Goal: Communication & Community: Participate in discussion

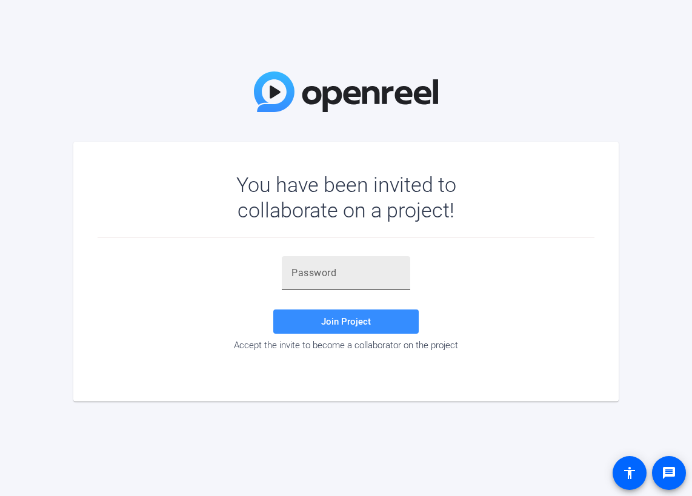
click at [308, 281] on div at bounding box center [345, 273] width 109 height 34
paste input "i7tvdI"
type input "i7tvdI"
click at [344, 321] on span "Join Project" at bounding box center [346, 321] width 50 height 11
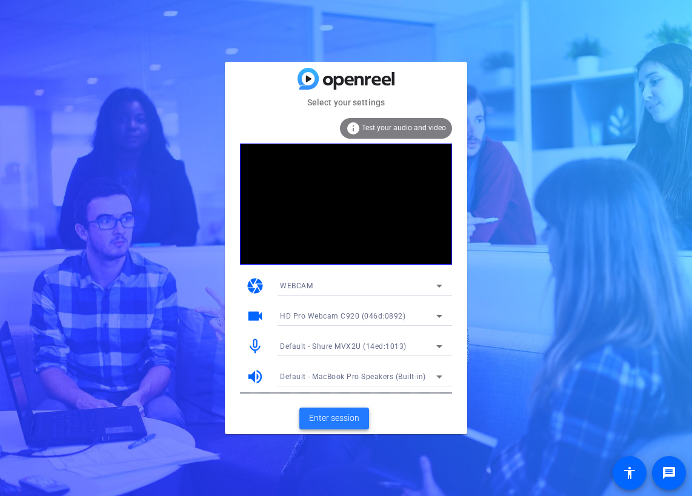
click at [354, 419] on span "Enter session" at bounding box center [334, 418] width 50 height 13
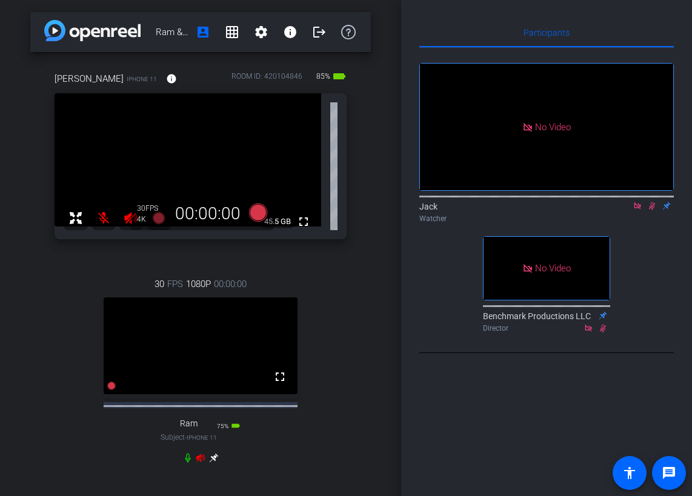
click at [360, 360] on div "Ming iPhone 11 info ROOM ID: 420104846 85% battery_std fullscreen 45.5 GB 30 FP…" at bounding box center [200, 273] width 340 height 443
click at [277, 384] on mat-icon "fullscreen" at bounding box center [280, 376] width 15 height 15
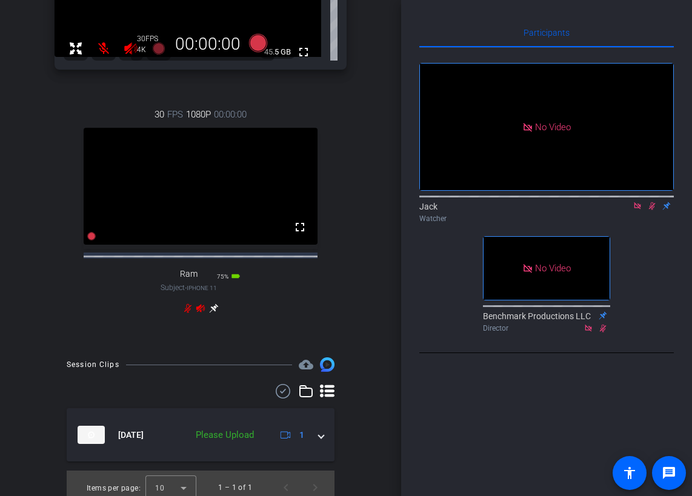
scroll to position [119, 0]
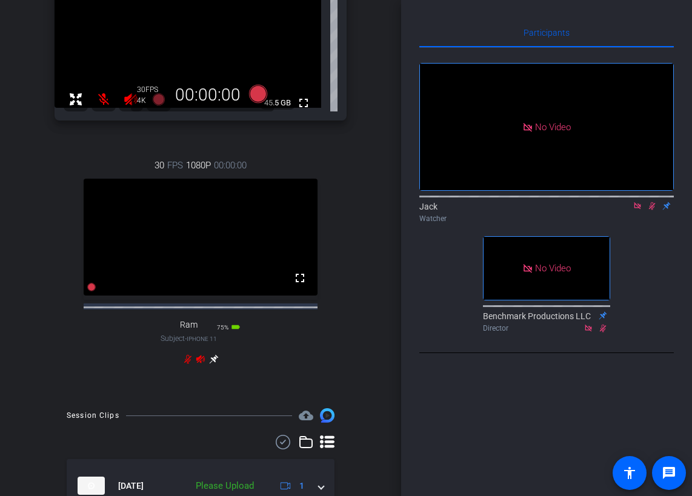
click at [210, 364] on icon at bounding box center [214, 359] width 10 height 10
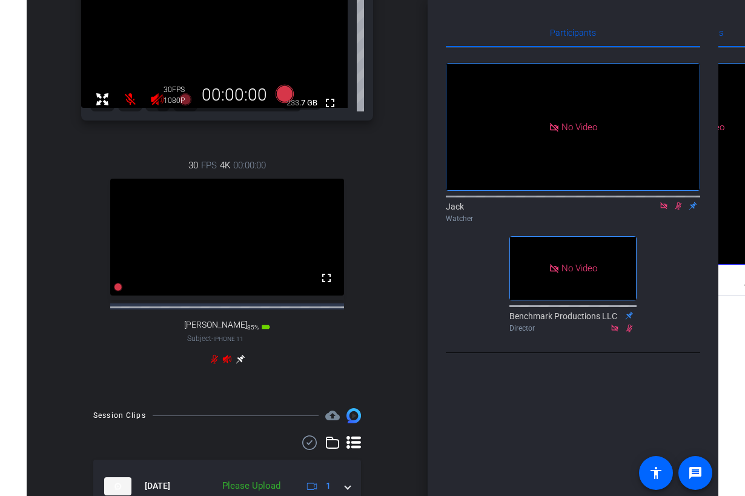
scroll to position [0, 0]
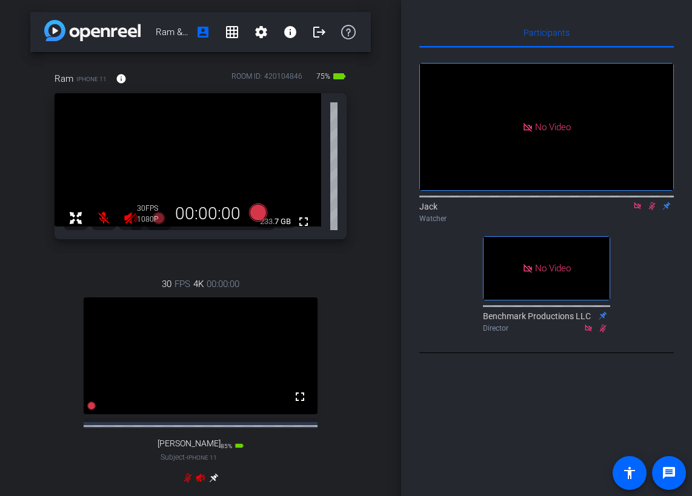
drag, startPoint x: 393, startPoint y: 223, endPoint x: 420, endPoint y: 224, distance: 27.3
click at [420, 224] on div "Ram & [PERSON_NAME] account_box grid_on settings info logout Ram iPhone 11 info…" at bounding box center [346, 248] width 692 height 496
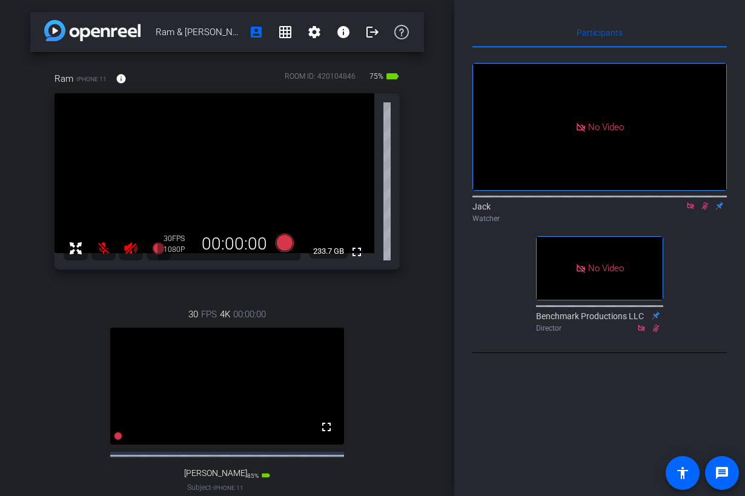
click at [458, 225] on div "Participants No Video Jack Watcher No Video Benchmark Productions LLC Director …" at bounding box center [599, 248] width 291 height 496
click at [352, 251] on mat-icon "fullscreen" at bounding box center [356, 252] width 15 height 15
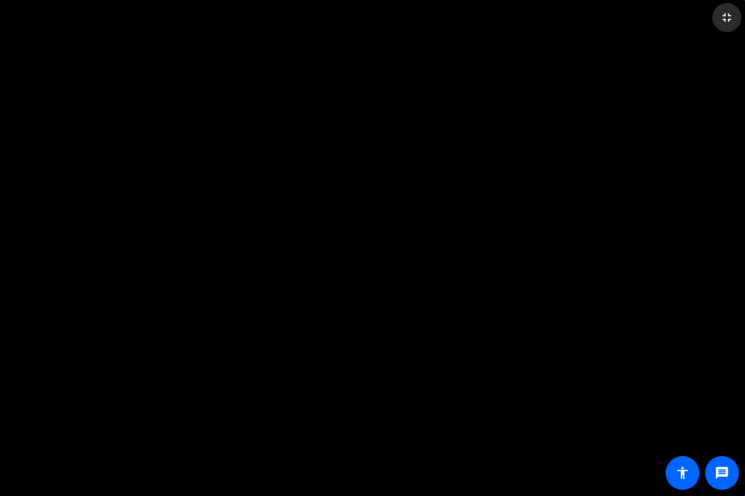
click at [733, 20] on mat-icon "fullscreen_exit" at bounding box center [726, 17] width 15 height 15
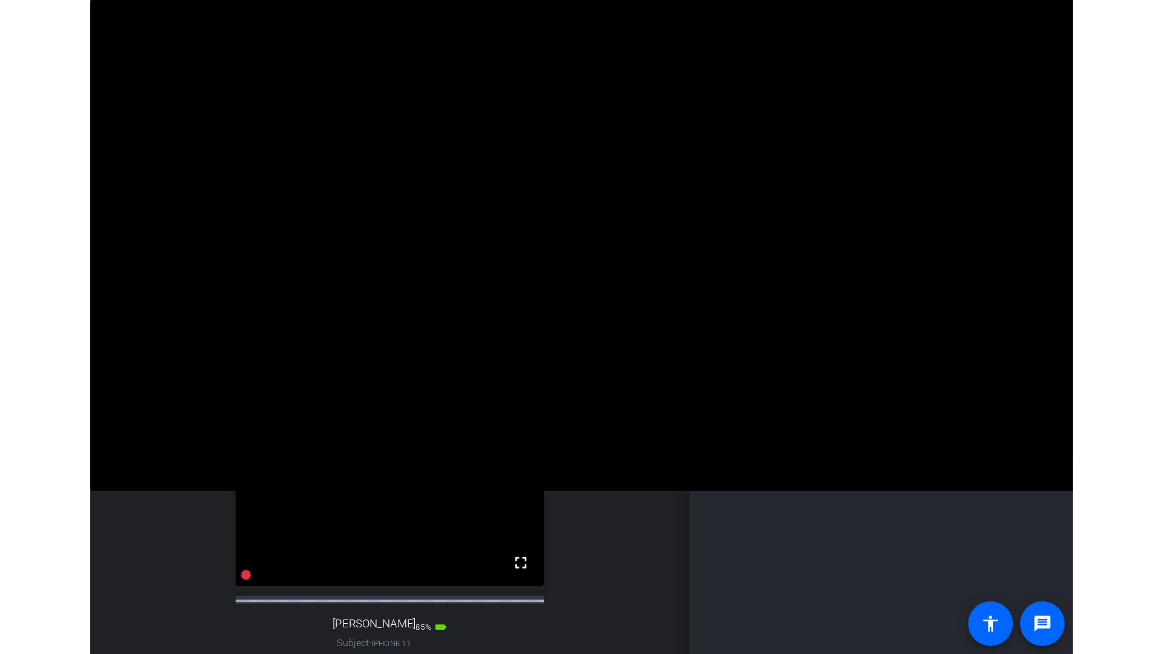
scroll to position [56, 0]
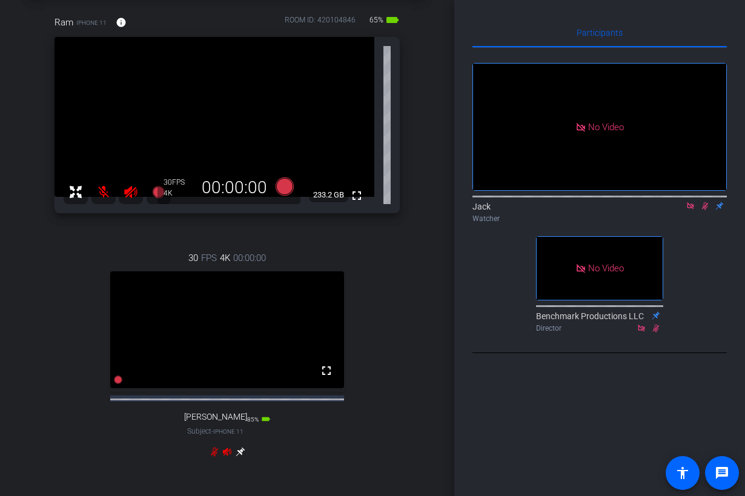
click at [237, 457] on icon at bounding box center [241, 452] width 10 height 10
click at [353, 199] on mat-icon "fullscreen" at bounding box center [356, 195] width 15 height 15
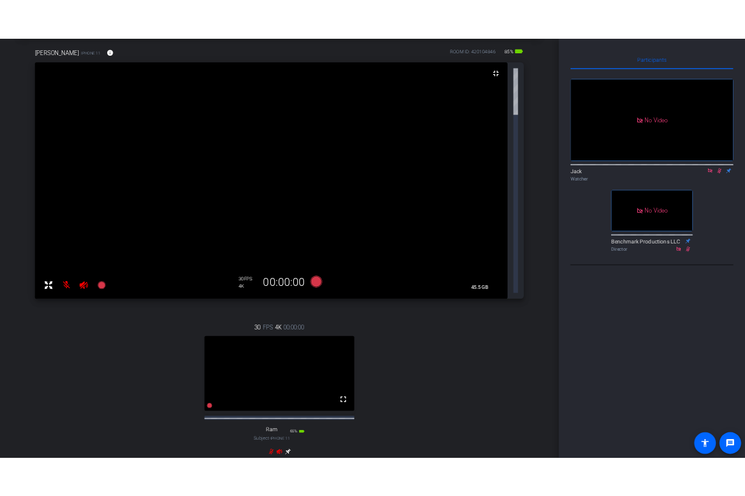
scroll to position [0, 0]
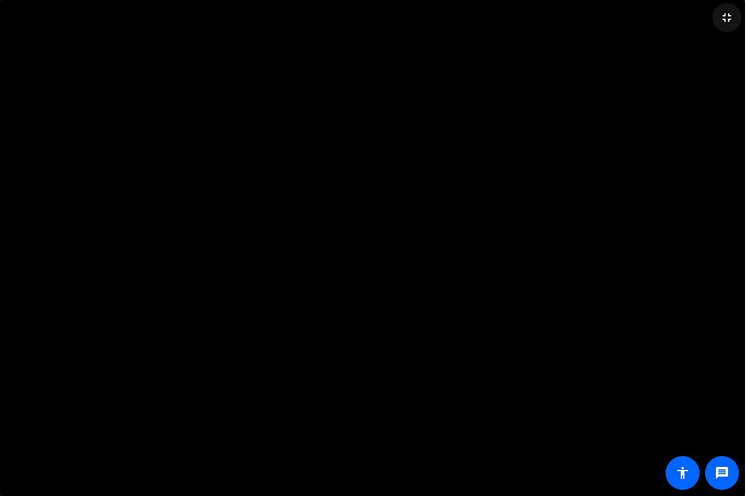
click at [722, 19] on mat-icon "fullscreen_exit" at bounding box center [726, 17] width 15 height 15
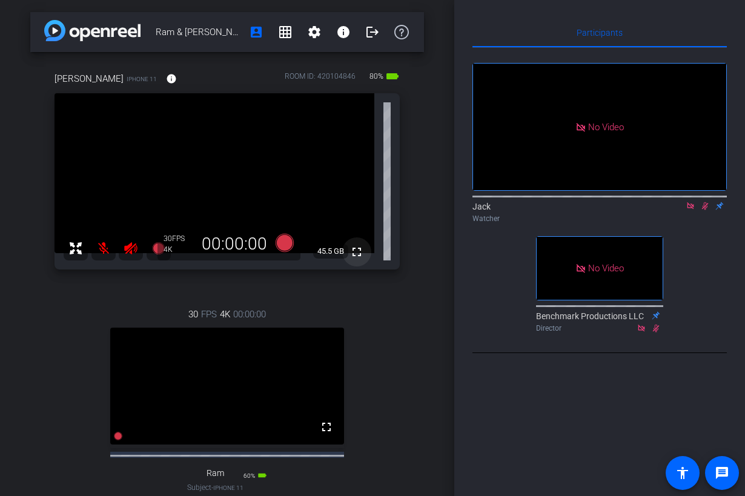
click at [349, 248] on mat-icon "fullscreen" at bounding box center [356, 252] width 15 height 15
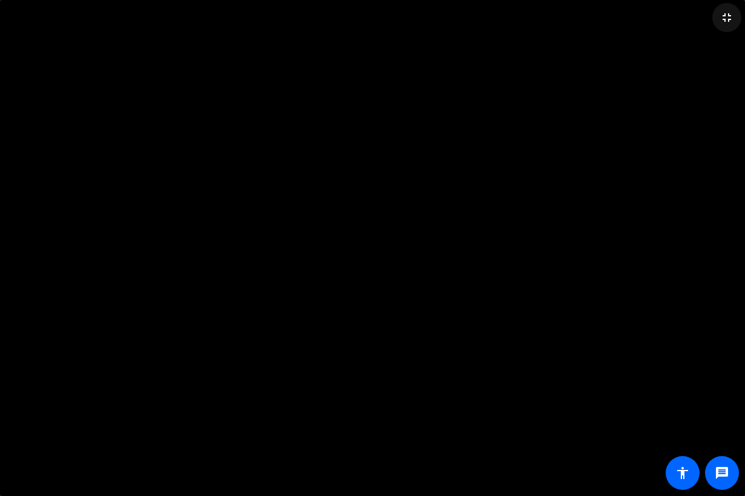
click at [733, 16] on mat-icon "fullscreen_exit" at bounding box center [726, 17] width 15 height 15
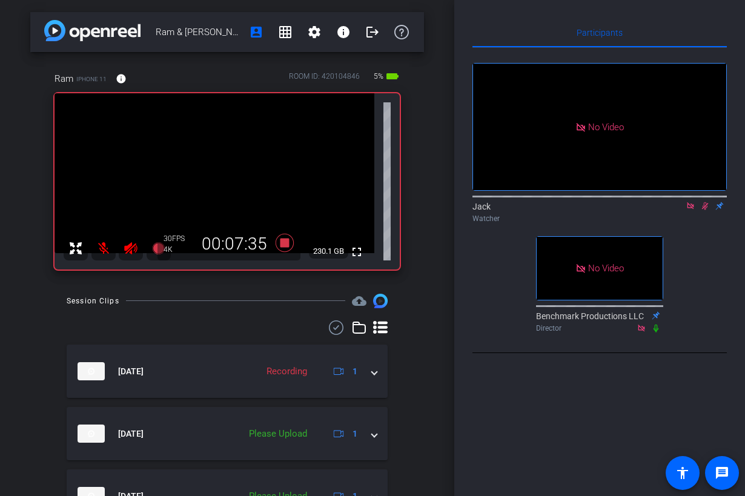
click at [707, 210] on icon at bounding box center [705, 206] width 7 height 8
click at [705, 210] on icon at bounding box center [705, 206] width 10 height 8
click at [705, 210] on icon at bounding box center [705, 206] width 7 height 8
click at [705, 210] on icon at bounding box center [704, 206] width 5 height 8
